Goal: Transaction & Acquisition: Purchase product/service

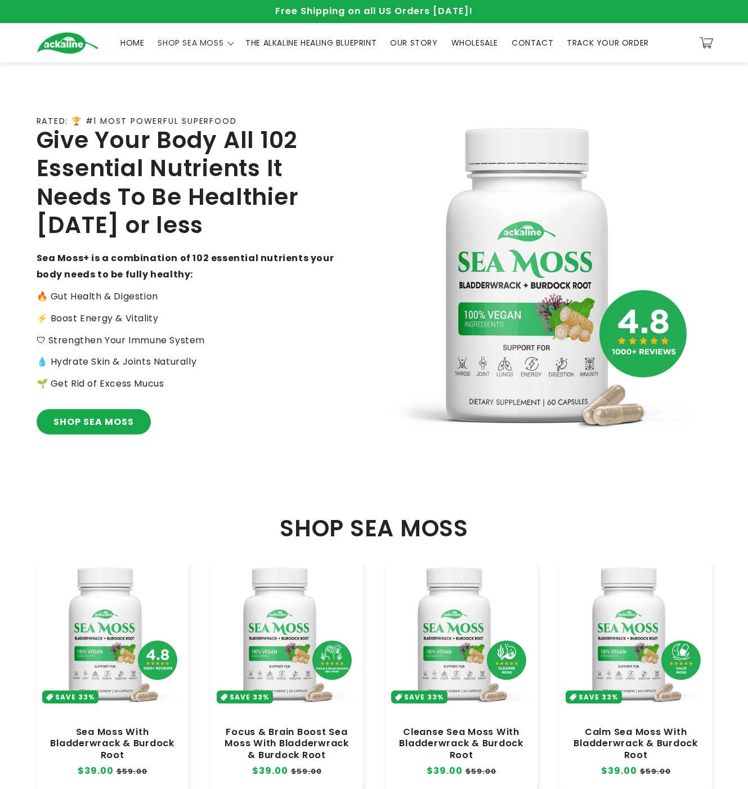
scroll to position [338, 0]
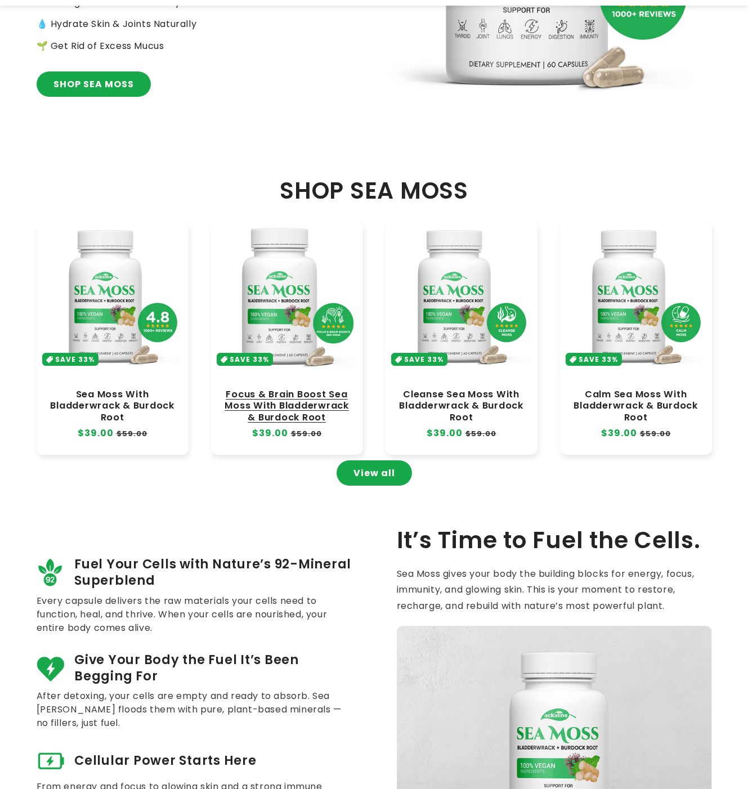
click at [276, 389] on link "Focus & Brain Boost Sea Moss With Bladderwrack & Burdock Root" at bounding box center [286, 406] width 129 height 34
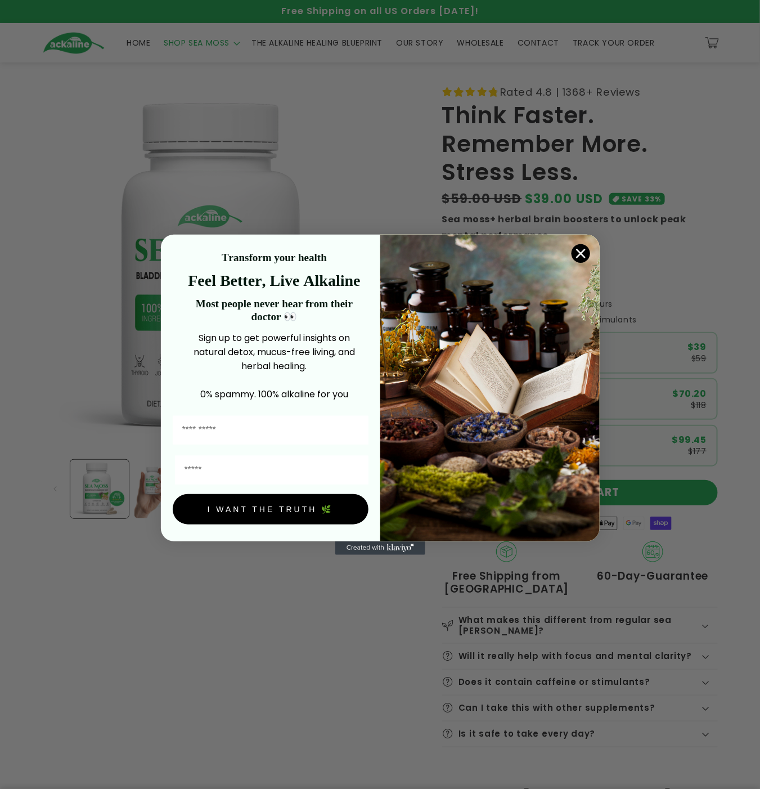
click at [583, 250] on circle "Close dialog" at bounding box center [580, 253] width 19 height 19
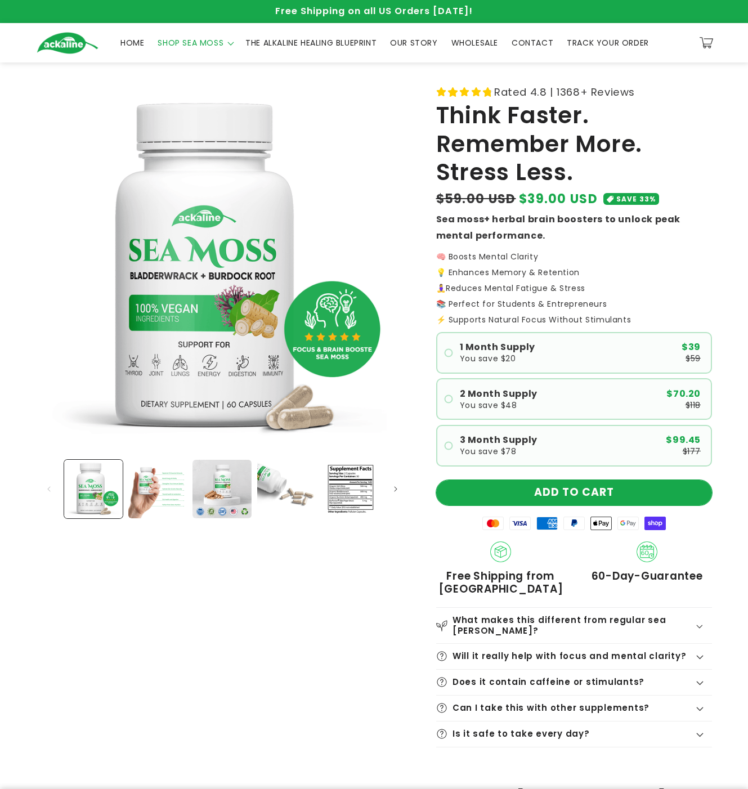
click at [527, 480] on button "ADD TO CART" at bounding box center [574, 492] width 276 height 25
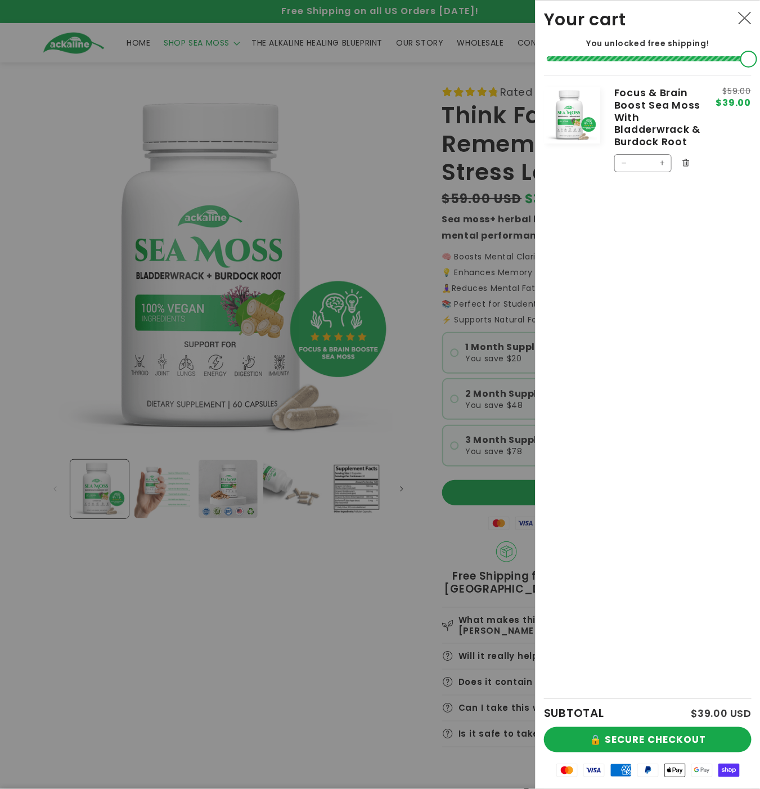
drag, startPoint x: 641, startPoint y: 159, endPoint x: 651, endPoint y: 162, distance: 10.5
click at [651, 162] on input "*" at bounding box center [643, 163] width 20 height 18
type input "*"
click at [706, 742] on button "🔒 SECURE CHECKOUT" at bounding box center [648, 739] width 208 height 25
